Goal: Information Seeking & Learning: Find specific page/section

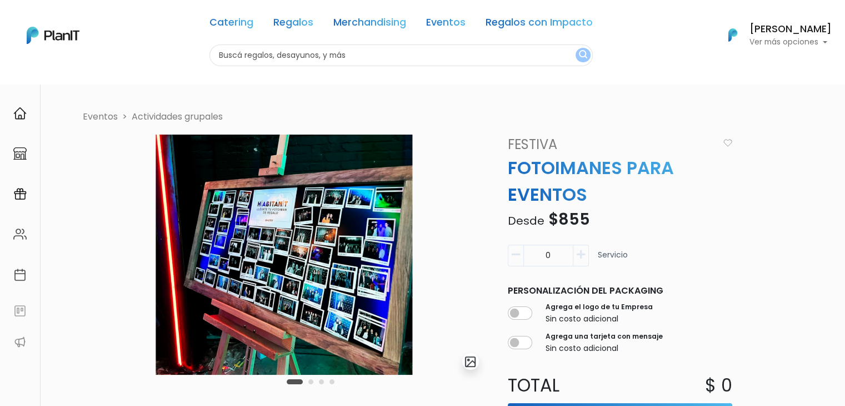
click at [251, 56] on input "text" at bounding box center [400, 55] width 383 height 22
type input "Campo uy"
click at [575, 48] on button "submit" at bounding box center [582, 55] width 15 height 14
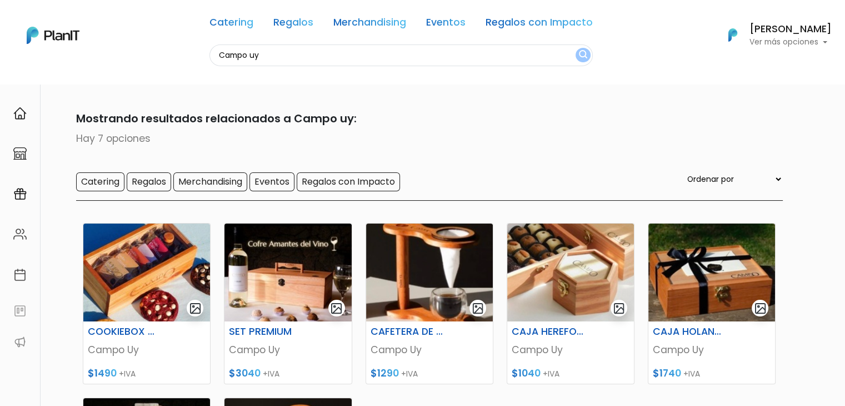
click at [236, 63] on input "Campo uy" at bounding box center [400, 55] width 383 height 22
type input "chau"
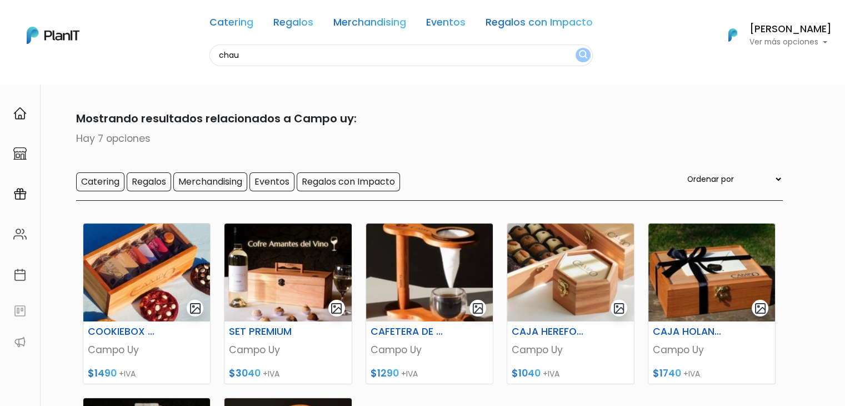
click at [575, 48] on button "submit" at bounding box center [582, 55] width 15 height 14
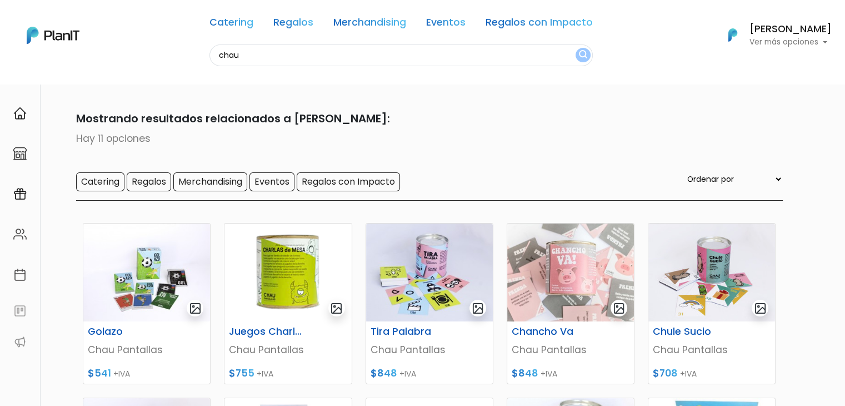
click at [234, 47] on input "chau" at bounding box center [400, 55] width 383 height 22
type input "cott"
click at [575, 48] on button "submit" at bounding box center [582, 55] width 15 height 14
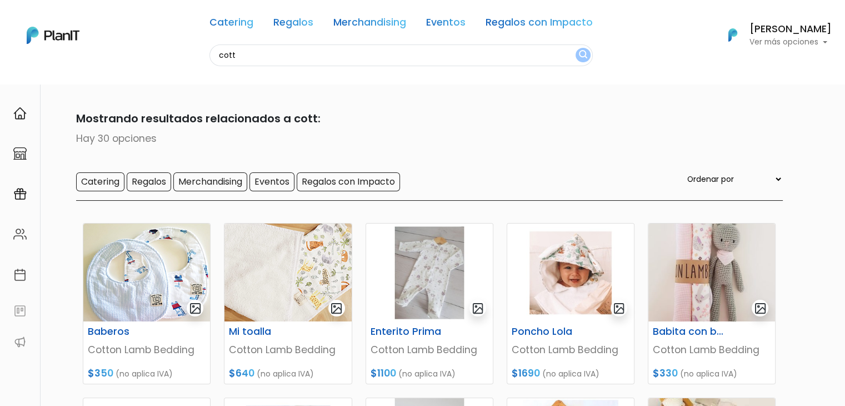
click at [230, 53] on input "cott" at bounding box center [400, 55] width 383 height 22
type input "onia"
click at [575, 48] on button "submit" at bounding box center [582, 55] width 15 height 14
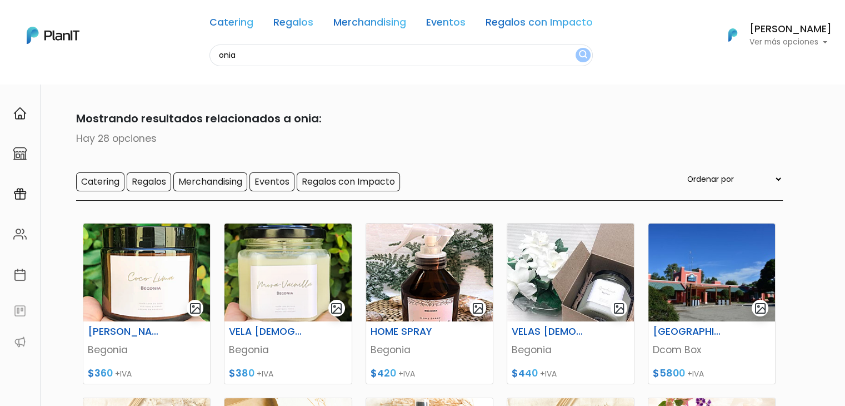
click at [238, 50] on input "onia" at bounding box center [400, 55] width 383 height 22
type input "pika"
click at [575, 48] on button "submit" at bounding box center [582, 55] width 15 height 14
